Goal: Book appointment/travel/reservation

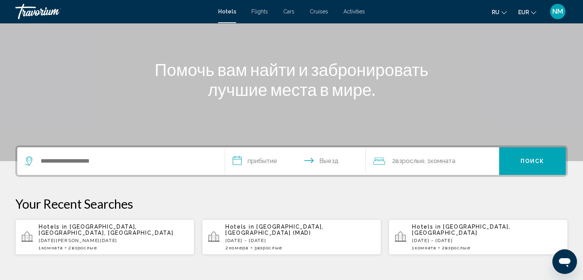
scroll to position [69, 0]
click at [86, 163] on input "Search widget" at bounding box center [126, 160] width 173 height 11
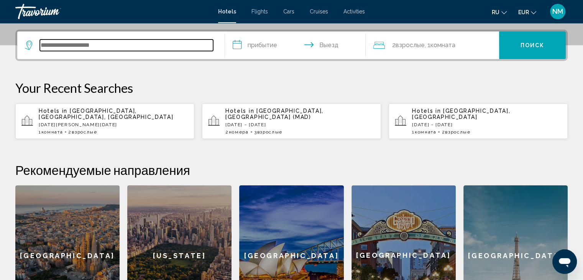
scroll to position [189, 0]
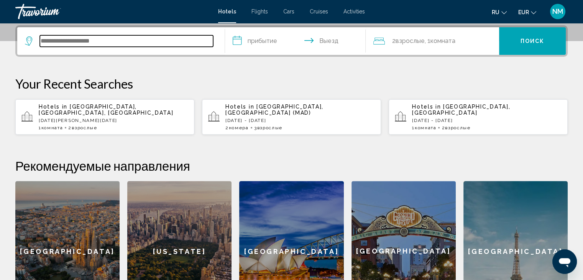
click at [94, 42] on input "Search widget" at bounding box center [126, 40] width 173 height 11
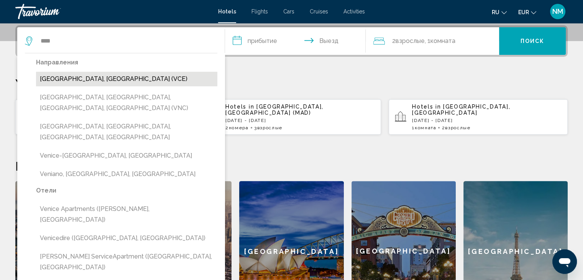
click at [89, 80] on button "[GEOGRAPHIC_DATA], [GEOGRAPHIC_DATA] (VCE)" at bounding box center [126, 79] width 181 height 15
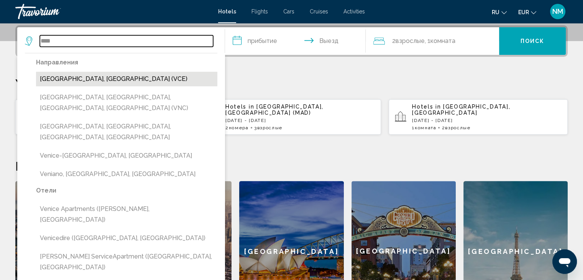
type input "**********"
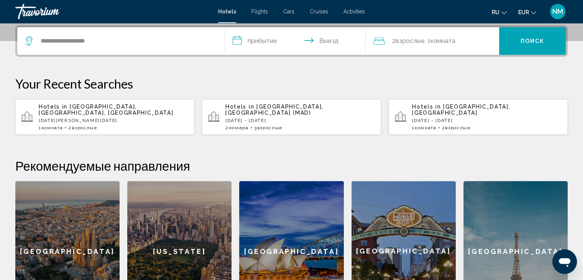
click at [274, 41] on input "**********" at bounding box center [297, 42] width 144 height 30
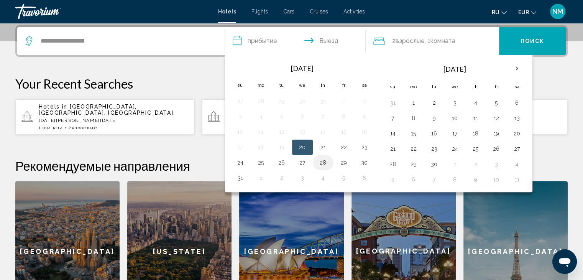
click at [325, 161] on button "28" at bounding box center [323, 162] width 12 height 11
click at [362, 161] on button "30" at bounding box center [364, 162] width 12 height 11
type input "**********"
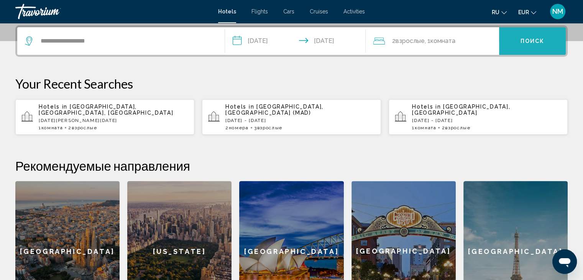
click at [521, 39] on span "Поиск" at bounding box center [532, 41] width 24 height 6
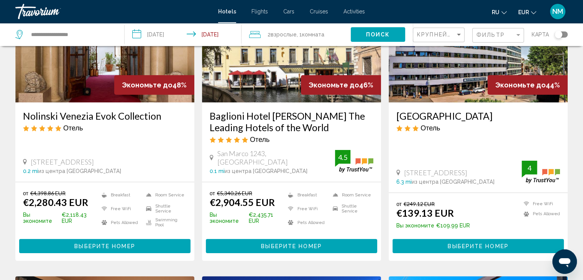
scroll to position [93, 0]
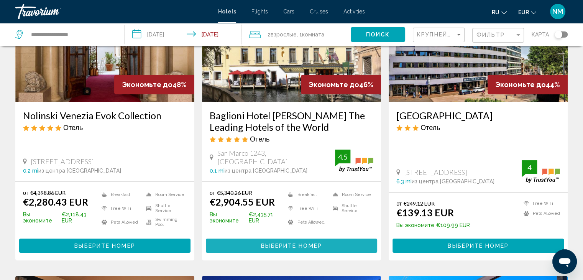
click at [276, 243] on span "Выберите номер" at bounding box center [291, 246] width 61 height 6
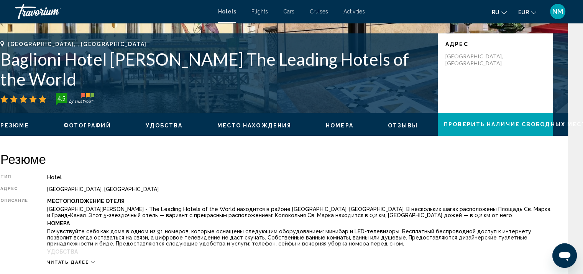
scroll to position [131, 15]
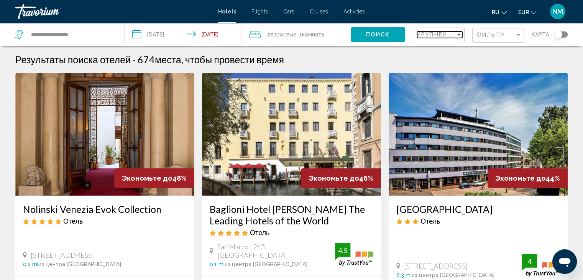
click at [459, 34] on div "Sort by" at bounding box center [459, 35] width 4 height 2
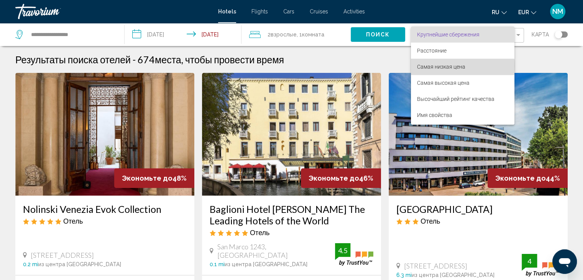
click at [442, 66] on span "Самая низкая цена" at bounding box center [441, 67] width 48 height 6
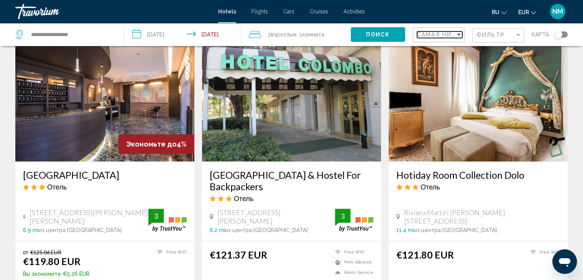
scroll to position [553, 0]
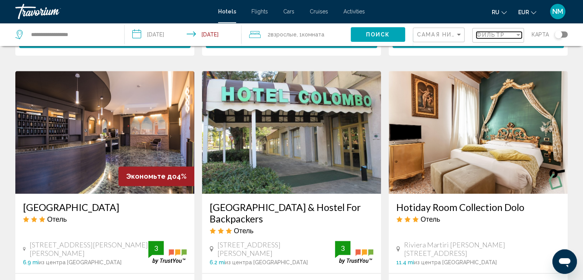
click at [511, 36] on div "Фильтр" at bounding box center [495, 35] width 38 height 6
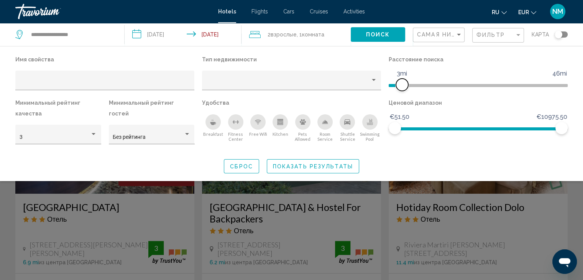
drag, startPoint x: 503, startPoint y: 86, endPoint x: 403, endPoint y: 90, distance: 100.1
click at [403, 90] on span "Hotel Filters" at bounding box center [402, 85] width 12 height 12
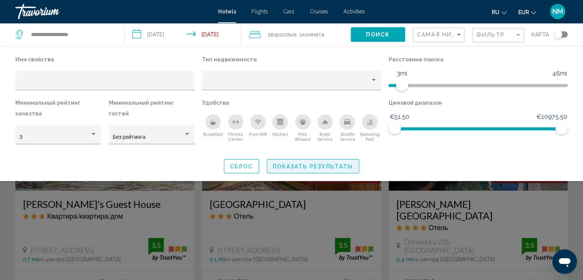
click at [294, 166] on span "Показать результаты" at bounding box center [313, 166] width 80 height 6
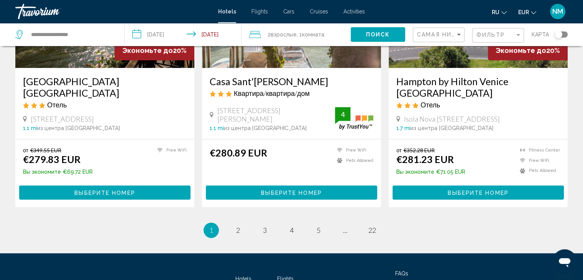
scroll to position [945, 0]
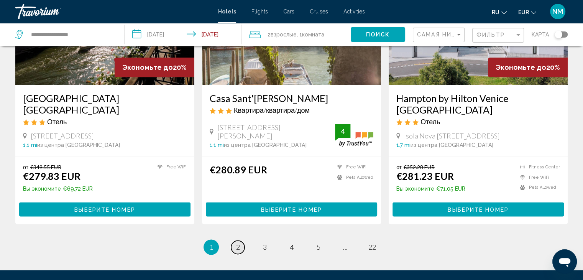
click at [239, 243] on span "2" at bounding box center [238, 247] width 4 height 8
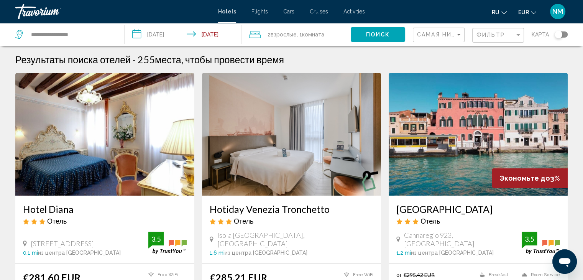
click at [360, 10] on span "Activities" at bounding box center [353, 11] width 21 height 6
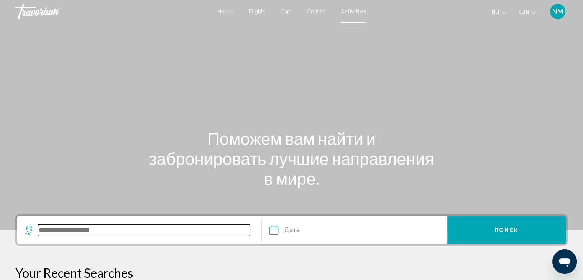
click at [107, 228] on input "Search widget" at bounding box center [144, 229] width 212 height 11
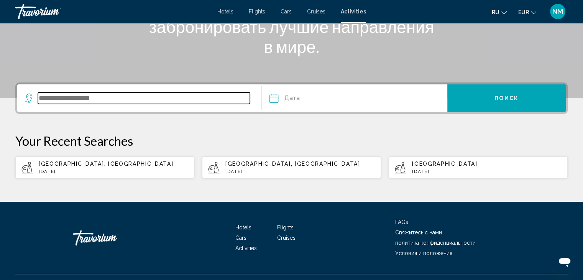
scroll to position [147, 0]
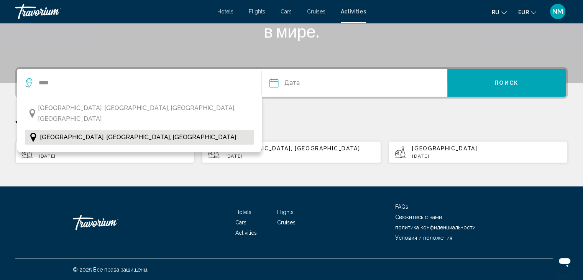
click at [88, 133] on button "[GEOGRAPHIC_DATA], [GEOGRAPHIC_DATA], [GEOGRAPHIC_DATA]" at bounding box center [139, 137] width 229 height 15
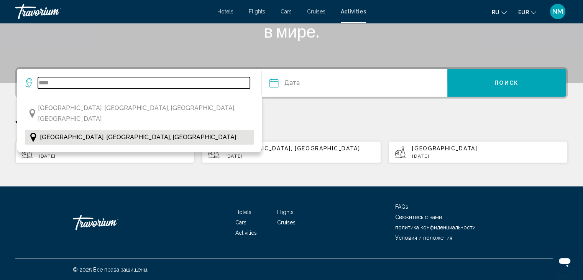
type input "**********"
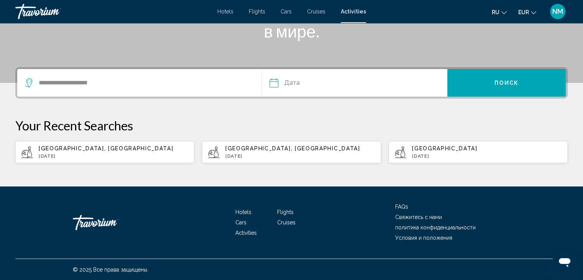
click at [300, 78] on input "Date" at bounding box center [313, 84] width 92 height 30
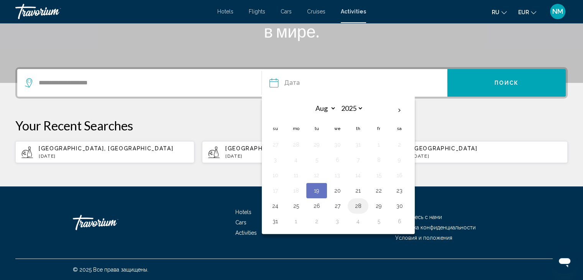
click at [359, 203] on button "28" at bounding box center [358, 205] width 12 height 11
type input "**********"
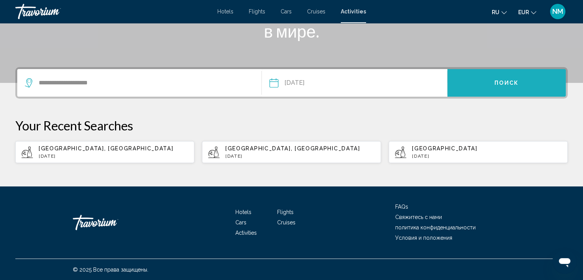
click at [498, 86] on button "Поиск" at bounding box center [506, 83] width 118 height 28
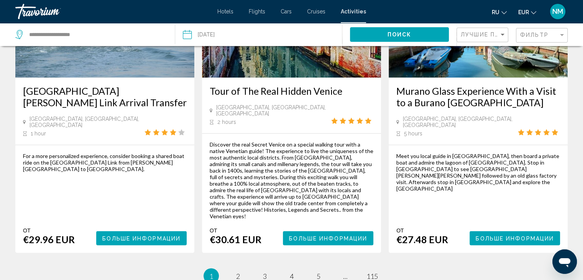
scroll to position [1187, 0]
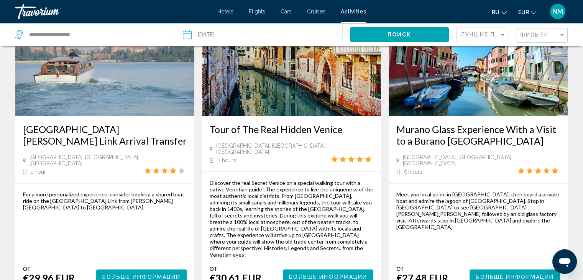
scroll to position [1150, 0]
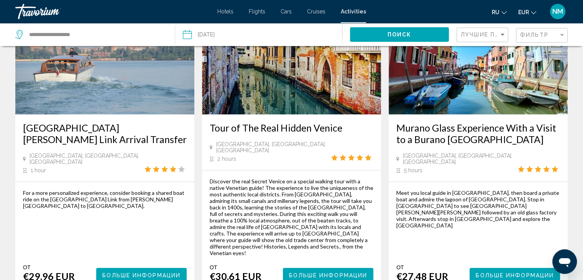
drag, startPoint x: 439, startPoint y: 209, endPoint x: 457, endPoint y: 254, distance: 48.7
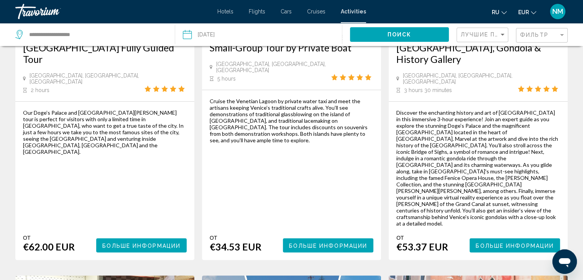
scroll to position [172, 0]
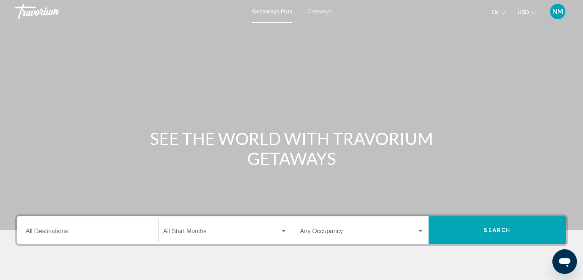
click at [320, 12] on span "Getaways" at bounding box center [319, 11] width 24 height 6
click at [62, 229] on input "Destination All Destinations" at bounding box center [88, 232] width 124 height 7
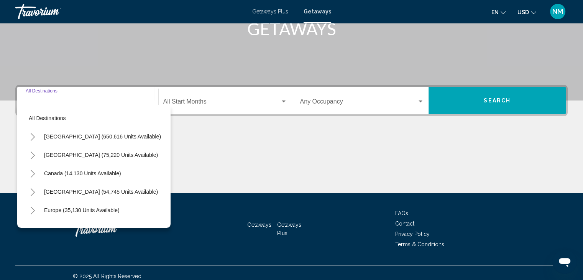
scroll to position [136, 0]
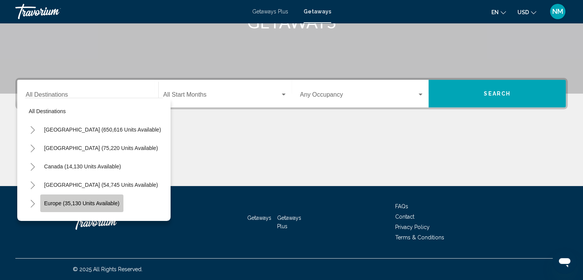
click at [61, 204] on span "Europe (35,130 units available)" at bounding box center [81, 203] width 75 height 6
type input "**********"
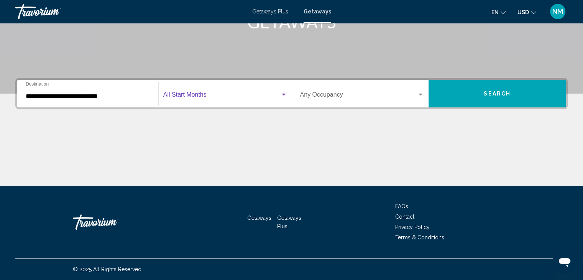
click at [208, 93] on span "Search widget" at bounding box center [221, 96] width 117 height 7
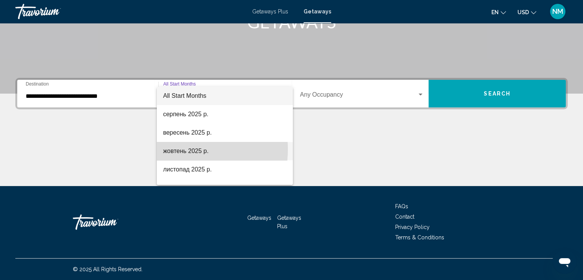
click at [179, 149] on span "жовтень 2025 р." at bounding box center [225, 151] width 124 height 18
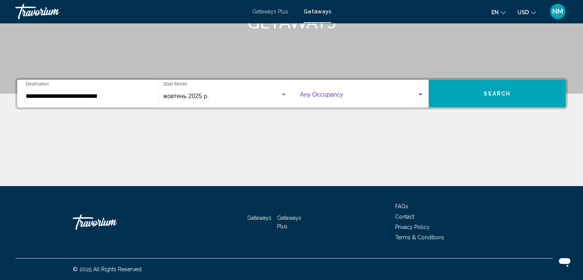
click at [417, 94] on span "Search widget" at bounding box center [358, 96] width 117 height 7
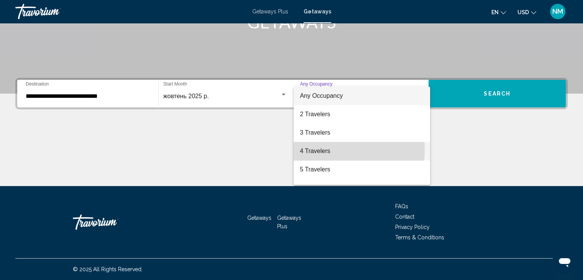
click at [313, 150] on span "4 Travelers" at bounding box center [362, 151] width 124 height 18
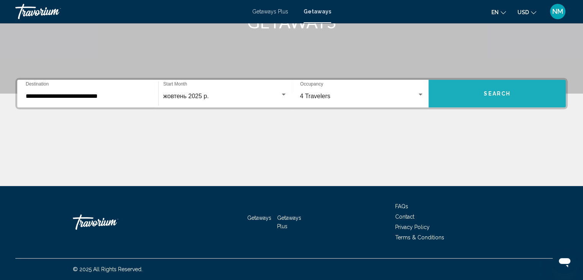
click at [476, 92] on button "Search" at bounding box center [496, 94] width 137 height 28
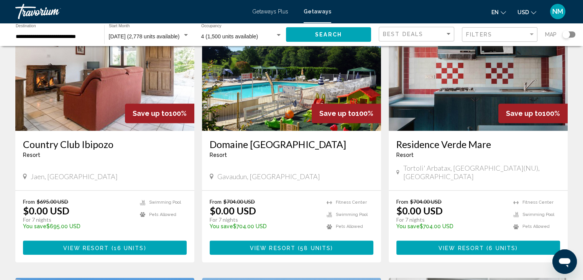
scroll to position [607, 0]
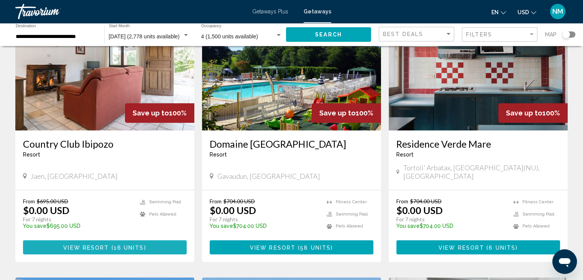
click at [101, 244] on span "View Resort" at bounding box center [86, 247] width 46 height 6
